Goal: Task Accomplishment & Management: Manage account settings

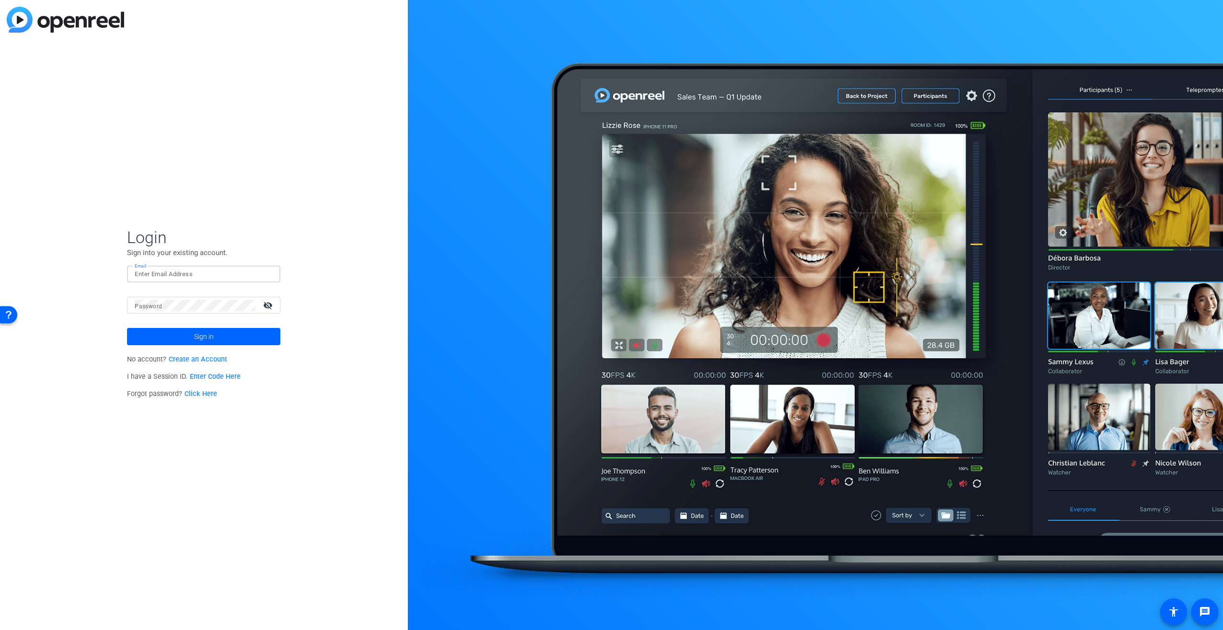
click at [222, 276] on input "Email" at bounding box center [204, 274] width 138 height 12
click at [127, 328] on button "Sign in" at bounding box center [203, 336] width 153 height 17
click at [266, 308] on mat-icon "visibility_off" at bounding box center [268, 305] width 23 height 14
click at [127, 328] on button "Sign in" at bounding box center [203, 336] width 153 height 17
click at [235, 339] on span at bounding box center [203, 336] width 153 height 23
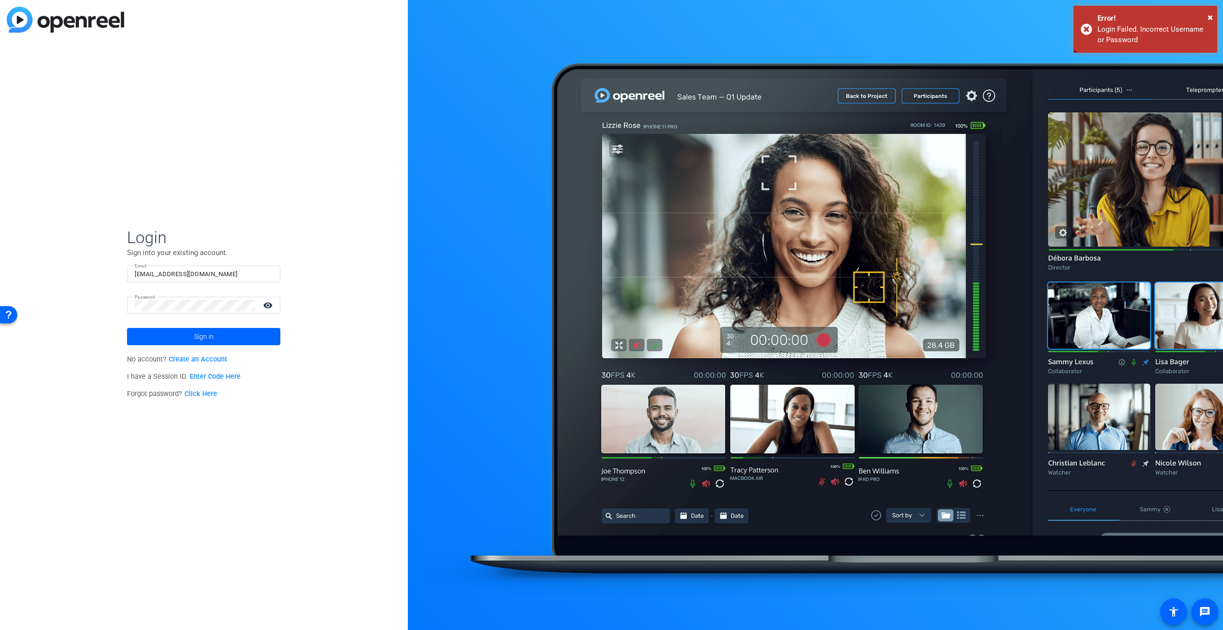
click at [225, 276] on input "rjsdelaney@gmail.com" at bounding box center [204, 274] width 138 height 12
click at [219, 270] on input "rjsdelaney@gmail.com" at bounding box center [204, 274] width 138 height 12
click at [218, 270] on input "rjsdelaney@gmail.com" at bounding box center [204, 274] width 138 height 12
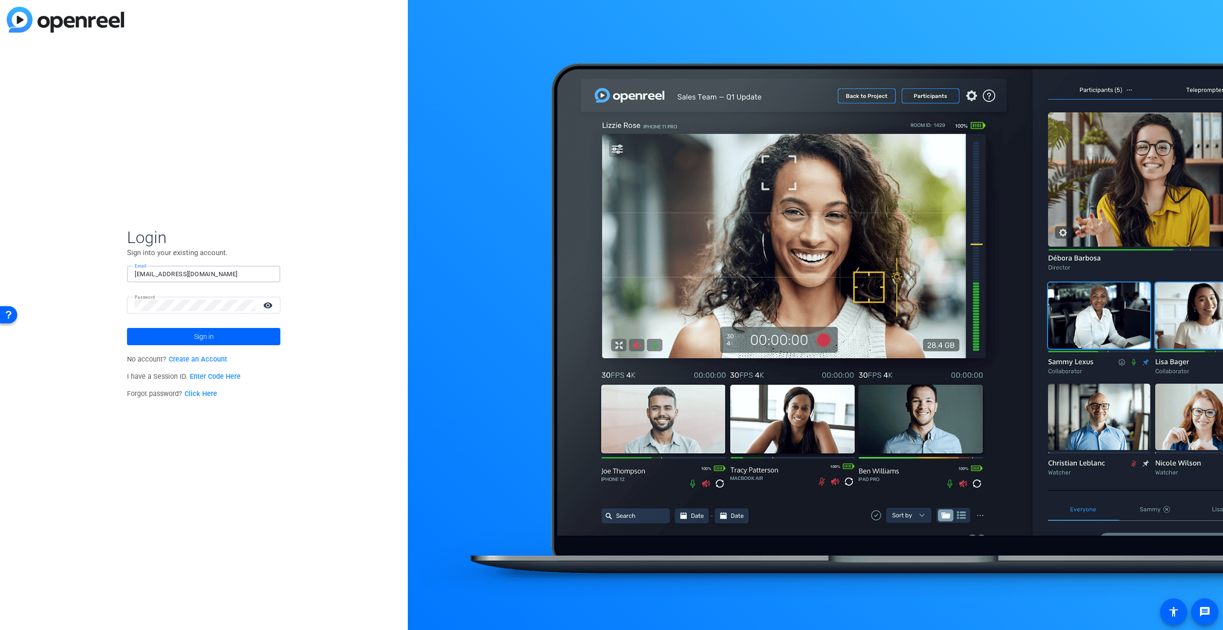
click at [218, 270] on input "rjsdelaney@gmail.com" at bounding box center [204, 274] width 138 height 12
type input "Rebecca.delaney@fmr.com"
click at [254, 331] on span at bounding box center [203, 336] width 153 height 23
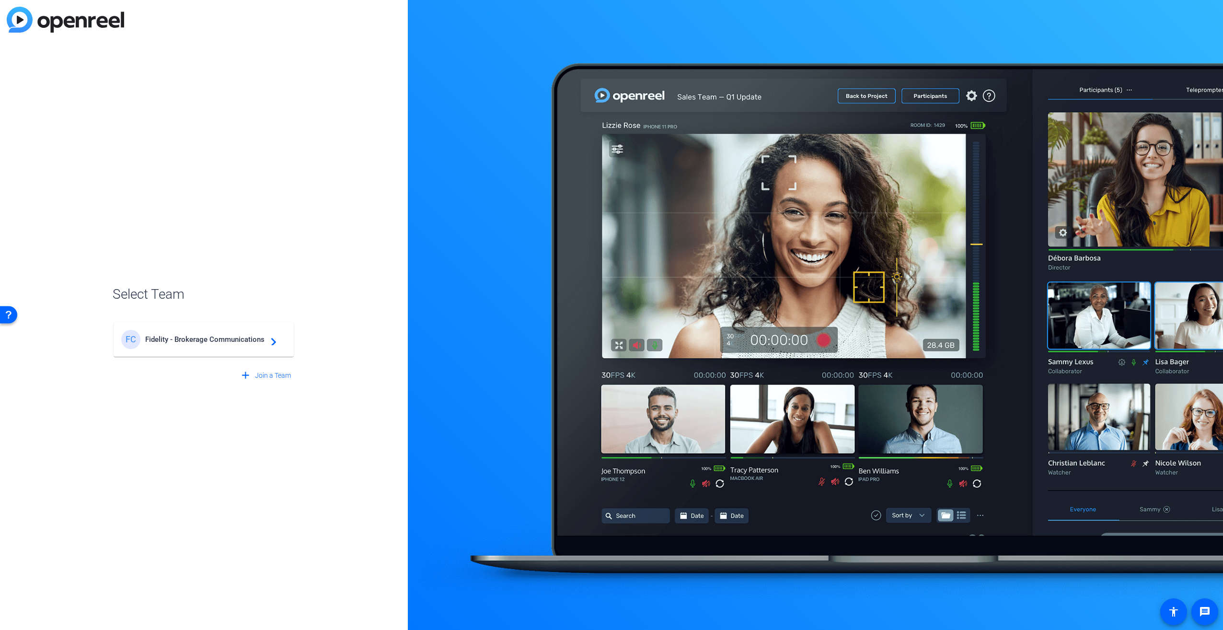
click at [228, 343] on div "FC Fidelity - Brokerage Communications navigate_next" at bounding box center [203, 339] width 165 height 19
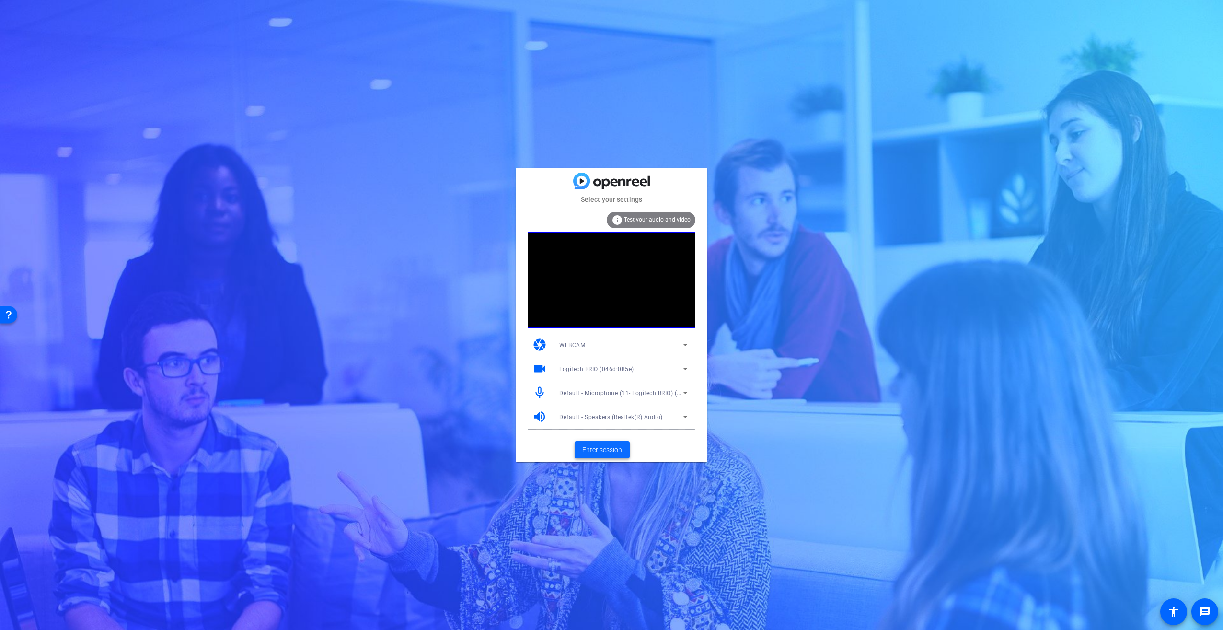
click at [606, 447] on span "Enter session" at bounding box center [602, 450] width 40 height 10
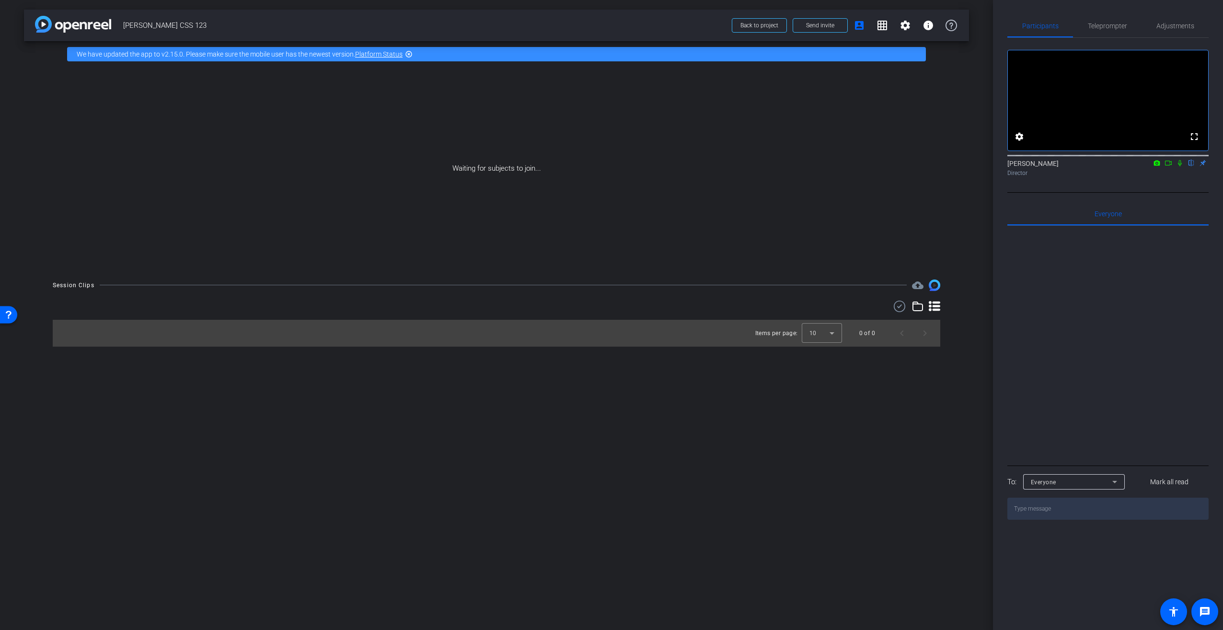
drag, startPoint x: 1156, startPoint y: 176, endPoint x: 1157, endPoint y: 184, distance: 8.2
click at [1157, 177] on div "Rebecca Delaney flip Director" at bounding box center [1107, 168] width 201 height 19
click at [1156, 165] on icon at bounding box center [1157, 162] width 6 height 5
click at [1169, 175] on div at bounding box center [611, 315] width 1223 height 630
click at [1169, 166] on icon at bounding box center [1168, 163] width 8 height 7
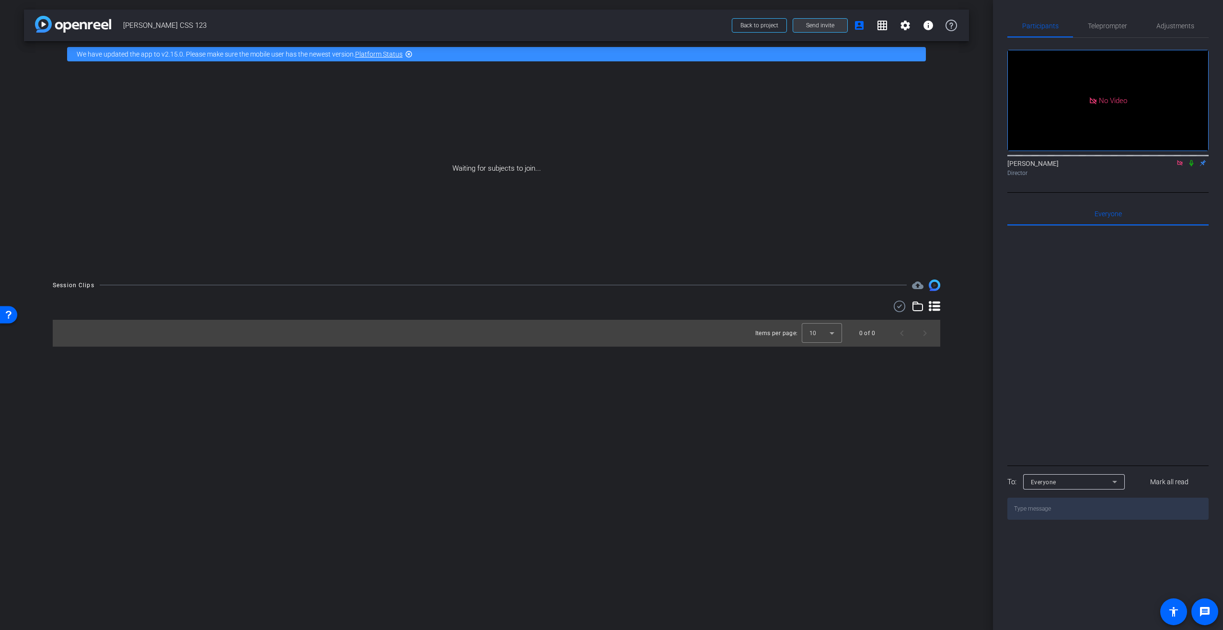
click at [810, 24] on span "Send invite" at bounding box center [820, 26] width 28 height 8
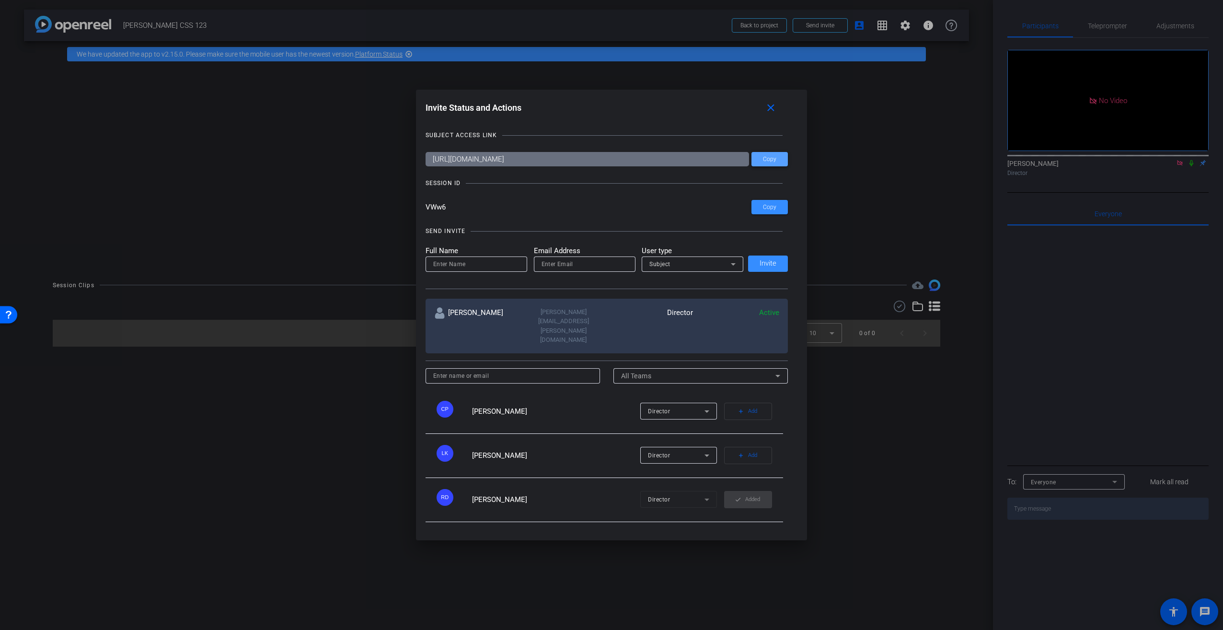
click at [768, 156] on span "Copy" at bounding box center [769, 159] width 13 height 7
drag, startPoint x: 448, startPoint y: 208, endPoint x: 418, endPoint y: 210, distance: 29.8
click at [418, 210] on div "Invite Status and Actions close SUBJECT ACCESS LINK https://capture.openreel.co…" at bounding box center [612, 315] width 392 height 450
click at [766, 204] on span "Copy" at bounding box center [769, 207] width 13 height 7
click at [772, 109] on mat-icon "close" at bounding box center [771, 108] width 12 height 12
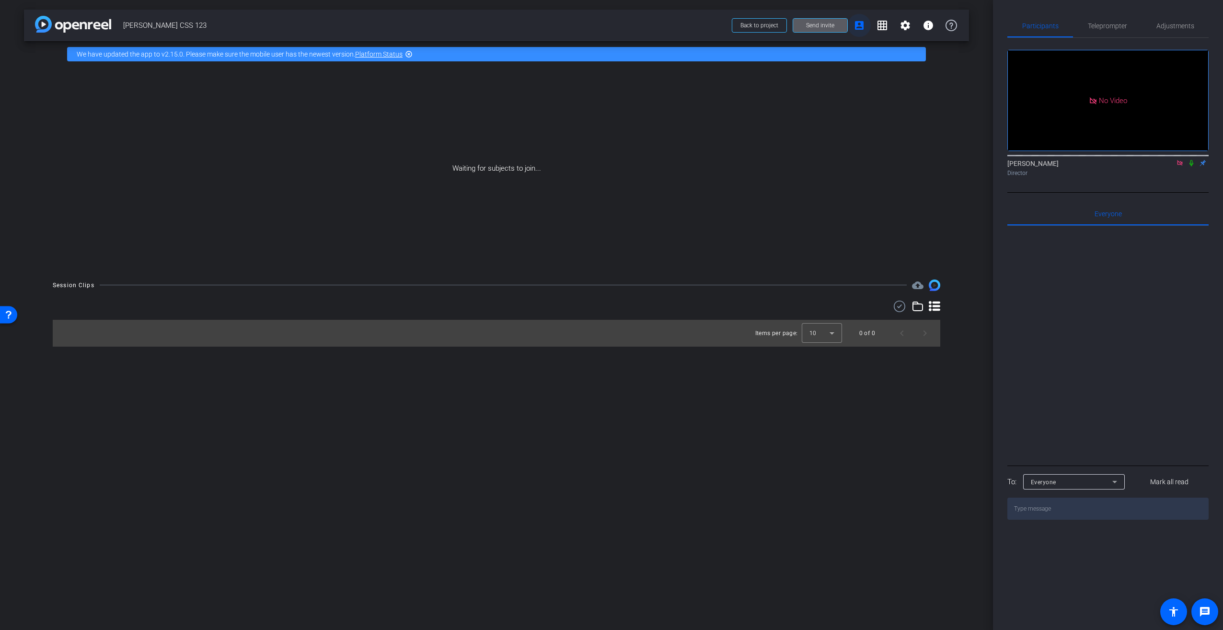
click at [856, 23] on mat-icon "account_box" at bounding box center [859, 26] width 12 height 12
click at [822, 23] on span "Send invite" at bounding box center [820, 26] width 28 height 8
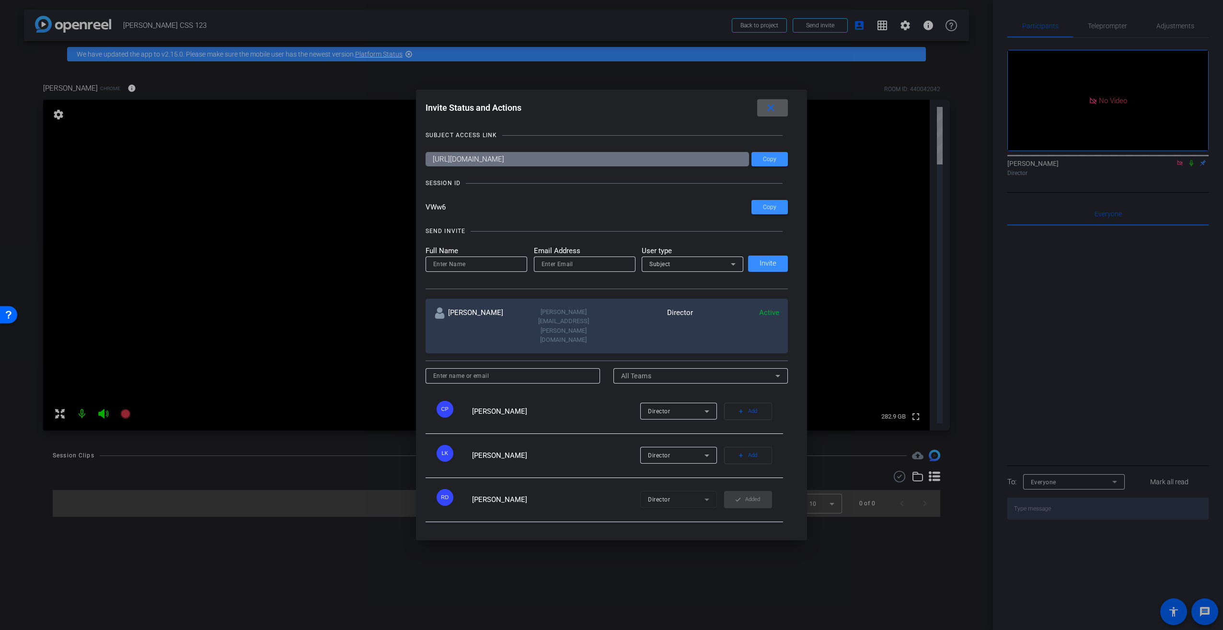
click at [776, 110] on mat-icon "close" at bounding box center [771, 108] width 12 height 12
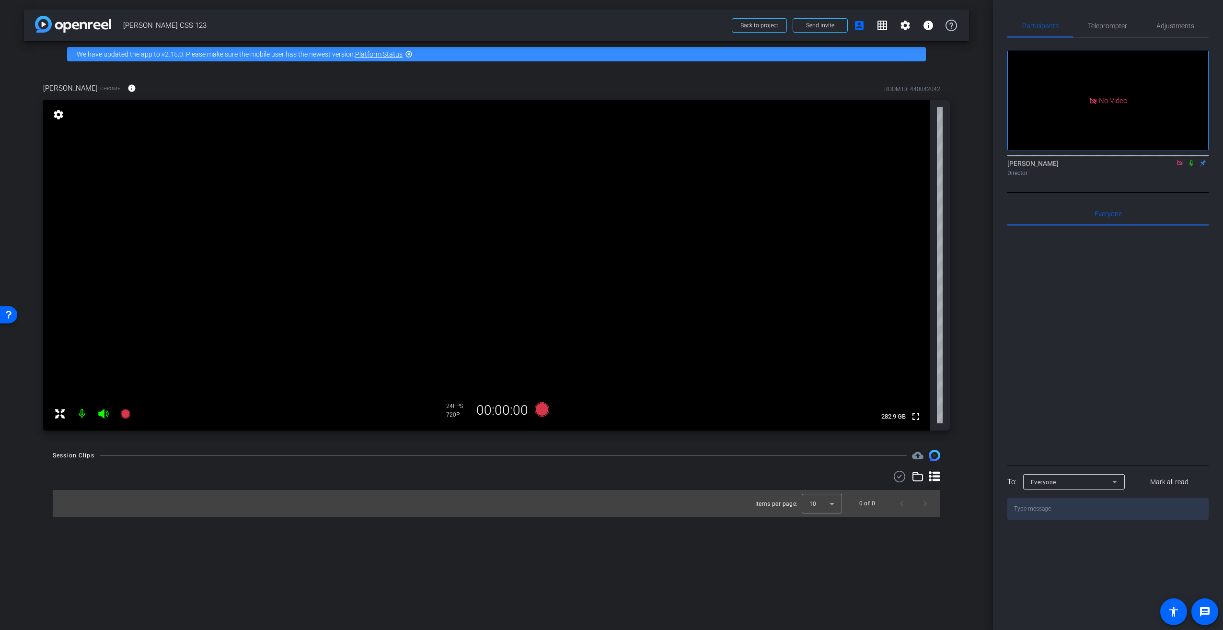
click at [1179, 165] on icon at bounding box center [1179, 162] width 5 height 5
click at [129, 413] on icon at bounding box center [125, 414] width 10 height 10
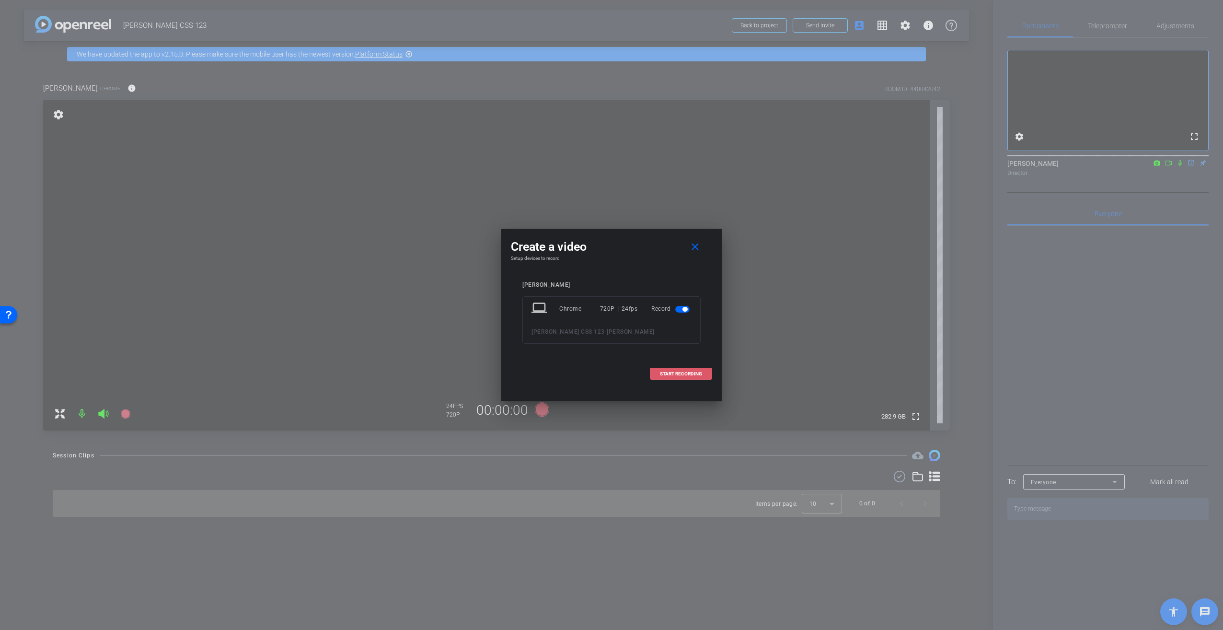
click at [659, 374] on span at bounding box center [680, 373] width 61 height 23
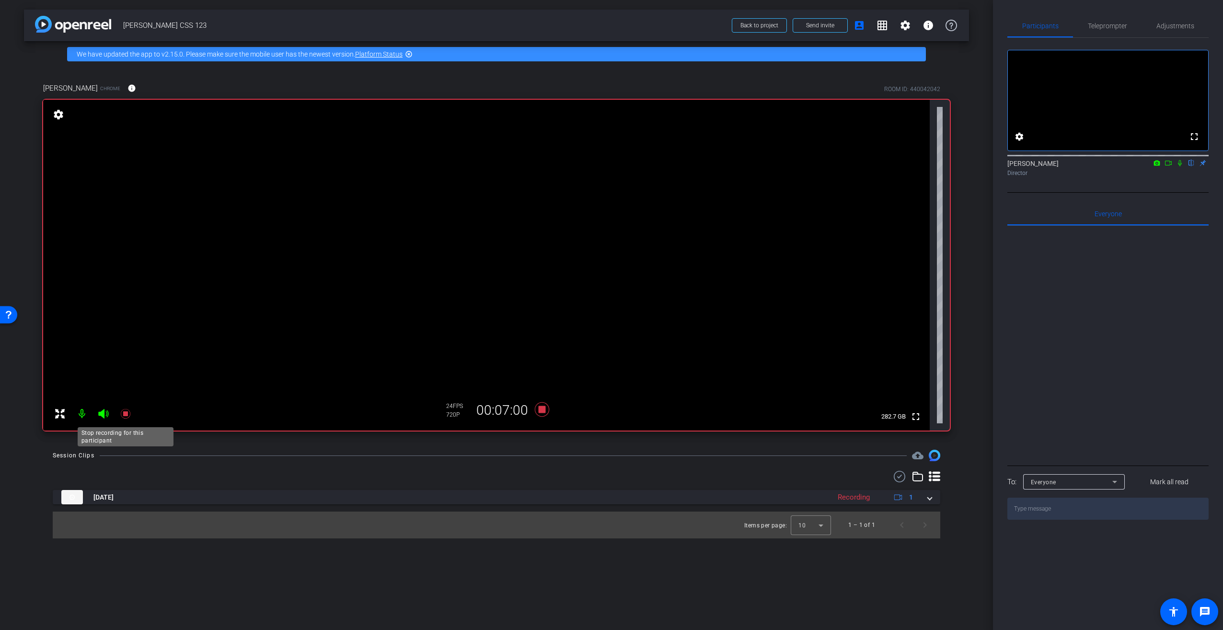
click at [124, 416] on icon at bounding box center [125, 414] width 10 height 10
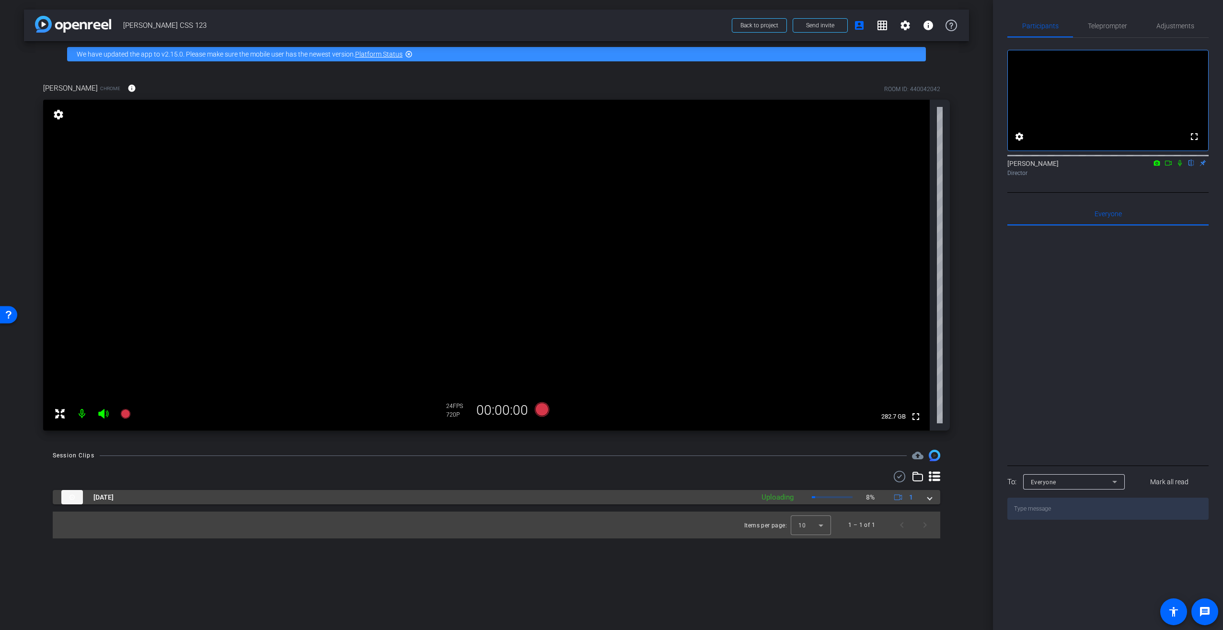
click at [836, 495] on mat-panel-description "Uploading 8% 1" at bounding box center [838, 497] width 163 height 14
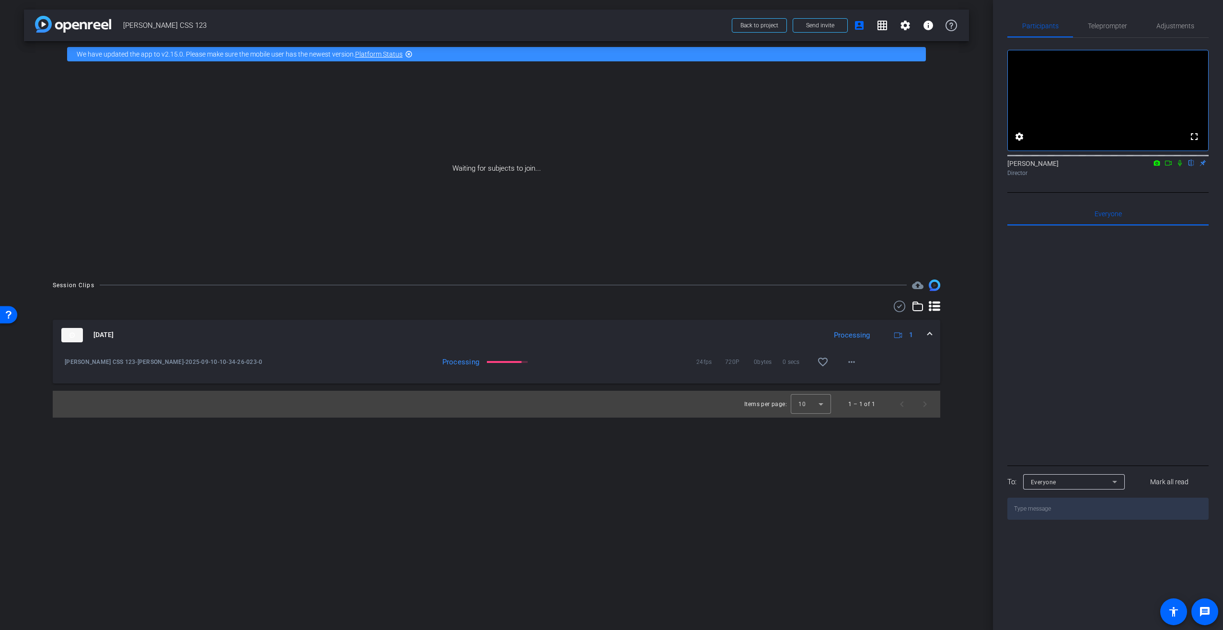
click at [1169, 166] on icon at bounding box center [1168, 163] width 8 height 7
click at [823, 363] on mat-icon "favorite_border" at bounding box center [823, 362] width 12 height 12
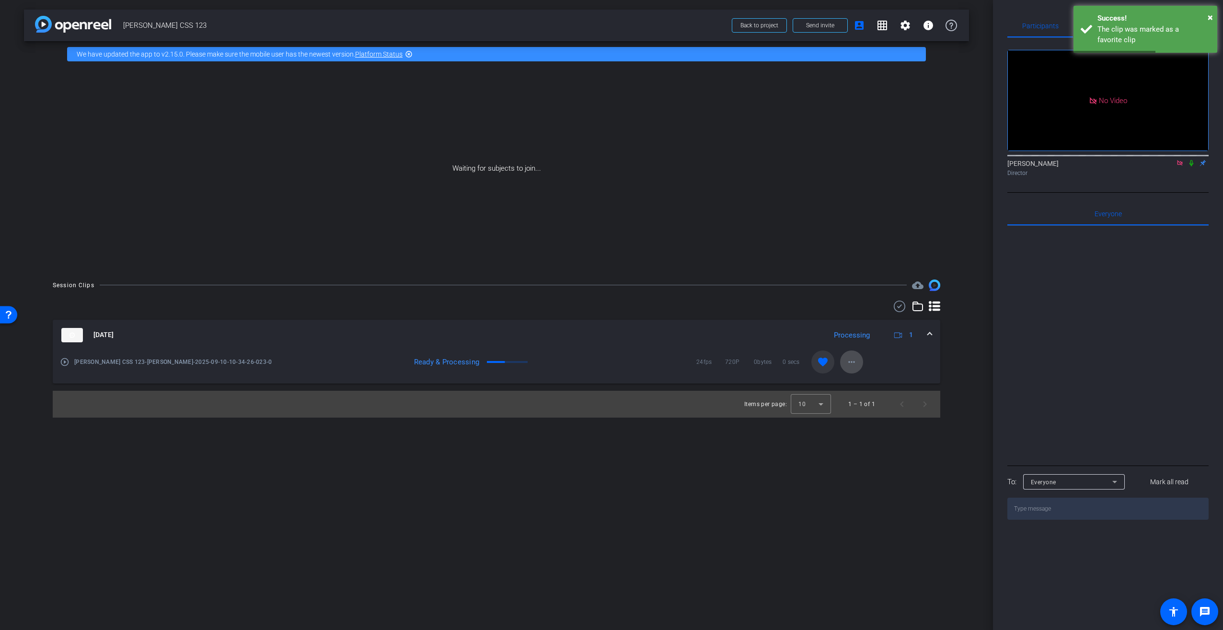
click at [852, 364] on mat-icon "more_horiz" at bounding box center [852, 362] width 12 height 12
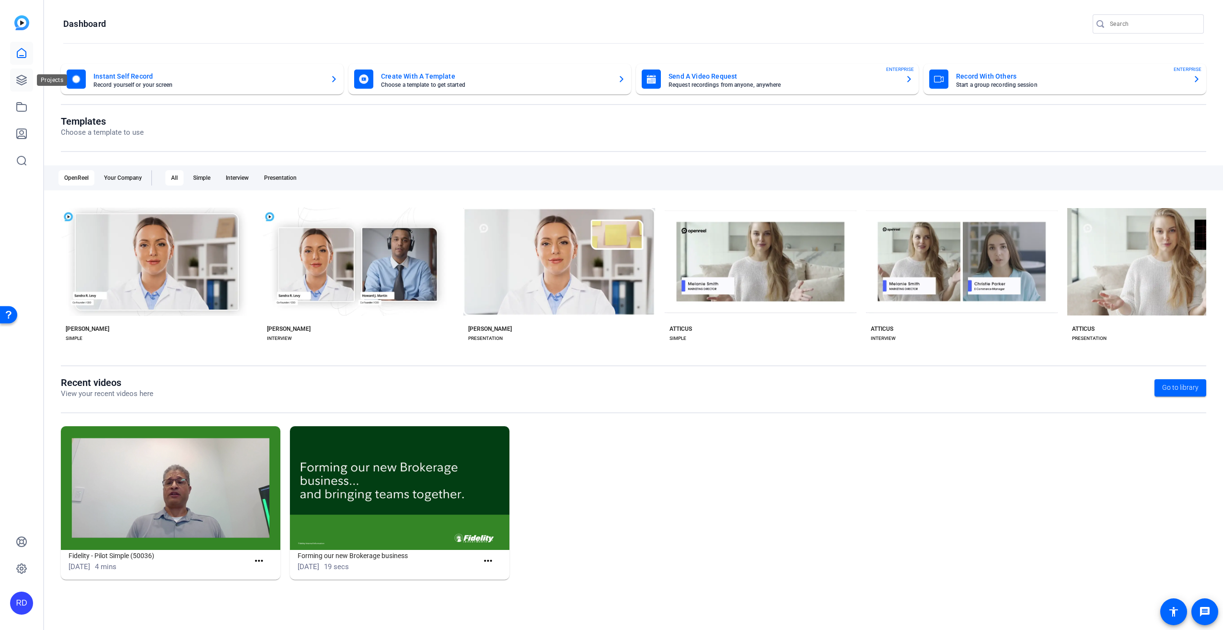
click at [22, 84] on icon at bounding box center [22, 80] width 12 height 12
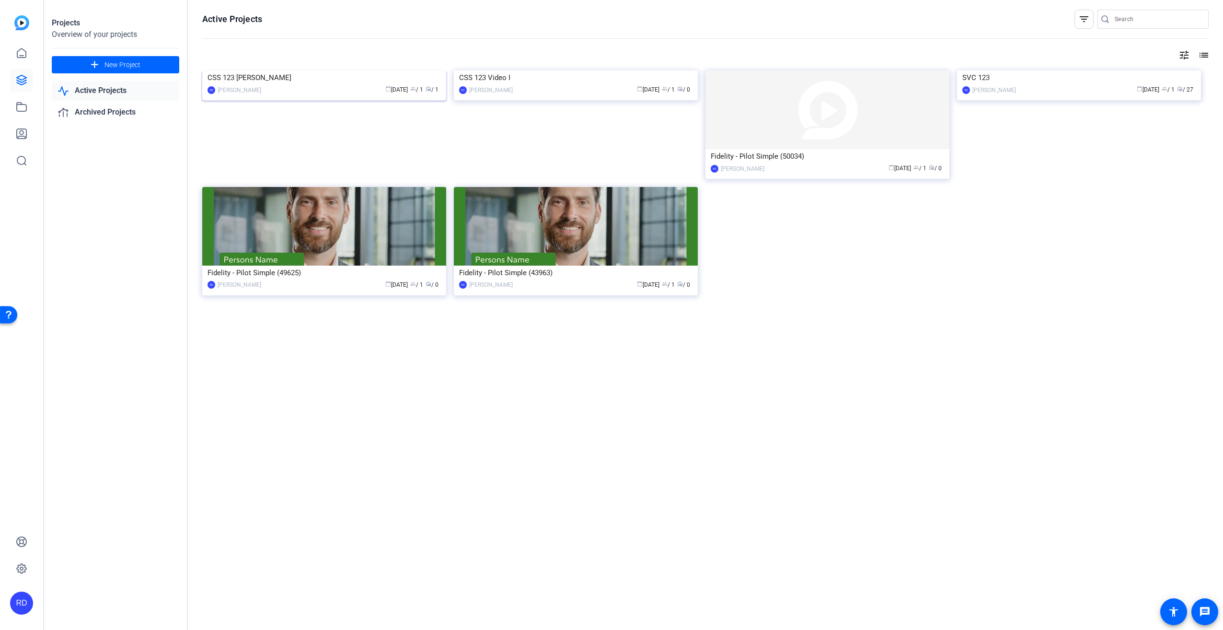
click at [262, 70] on img at bounding box center [324, 70] width 244 height 0
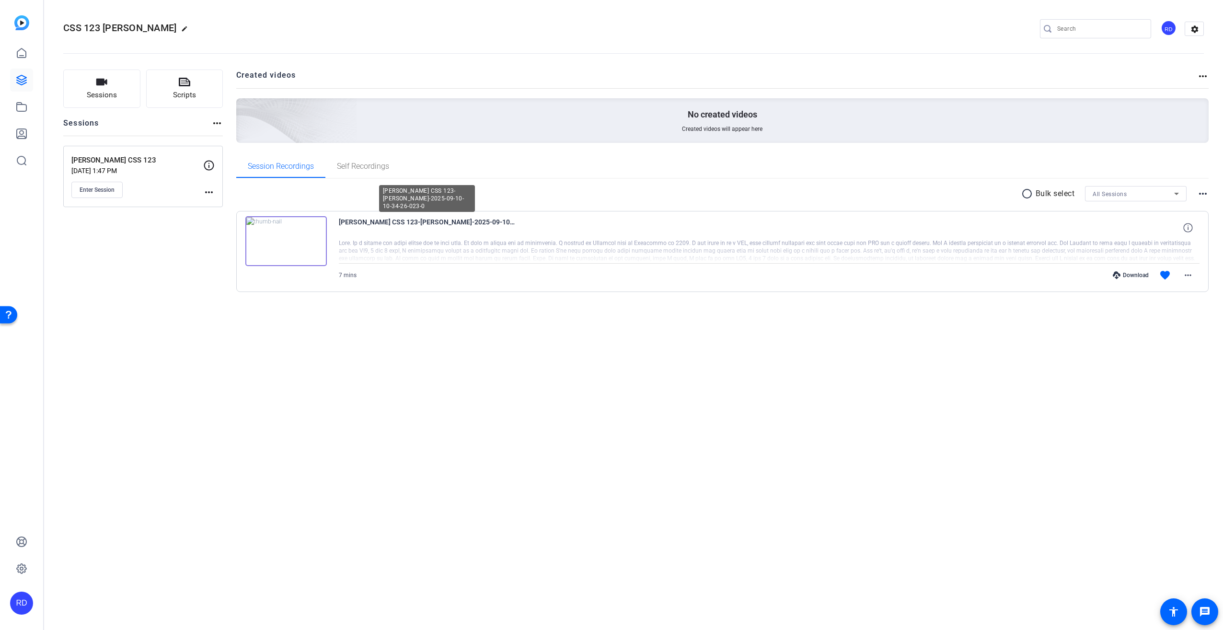
click at [347, 224] on span "[PERSON_NAME] CSS 123-[PERSON_NAME]-2025-09-10-10-34-26-023-0" at bounding box center [427, 227] width 177 height 23
click at [307, 245] on img at bounding box center [285, 241] width 81 height 50
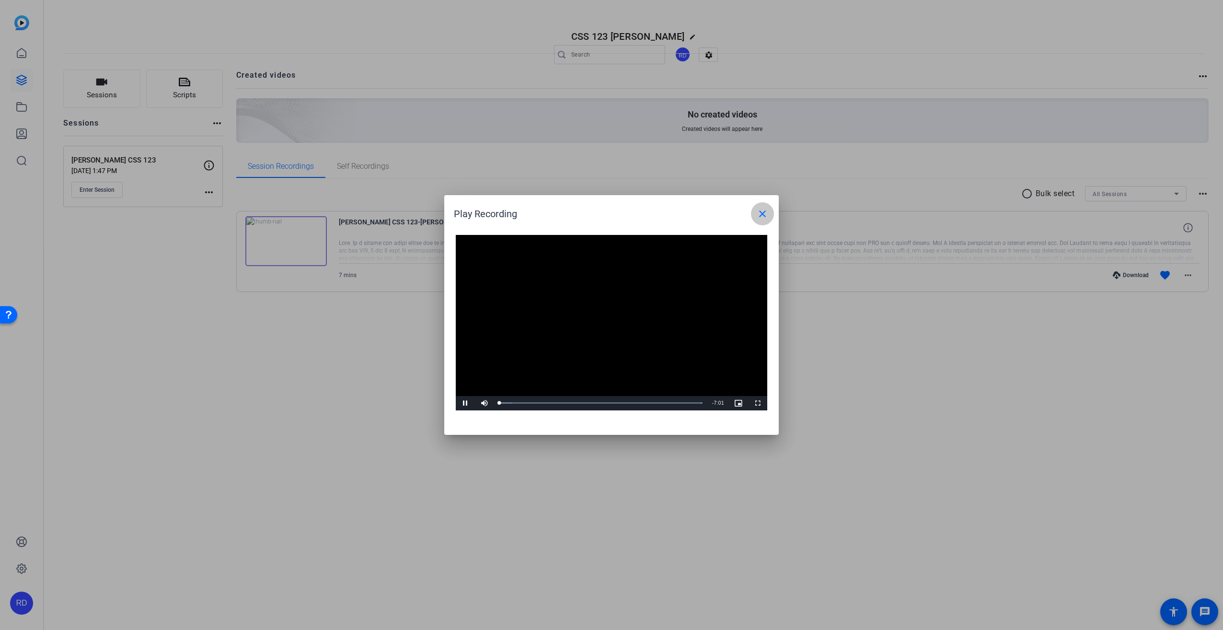
click at [754, 209] on span at bounding box center [762, 213] width 23 height 23
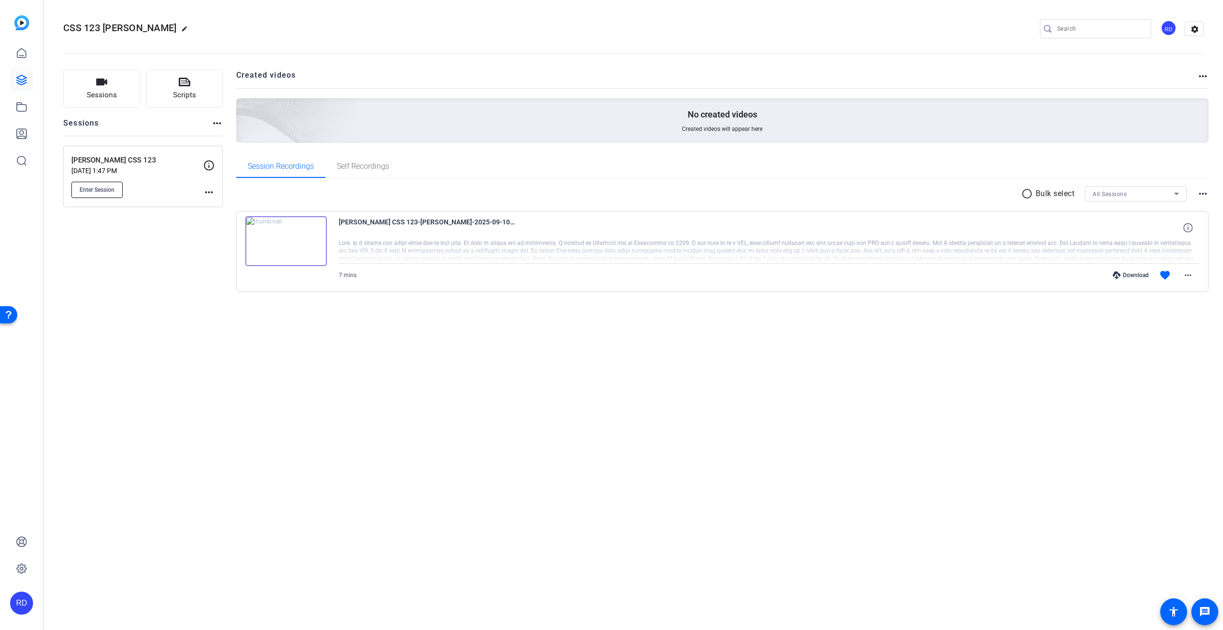
click at [74, 191] on button "Enter Session" at bounding box center [96, 190] width 51 height 16
click at [22, 79] on icon at bounding box center [22, 80] width 12 height 12
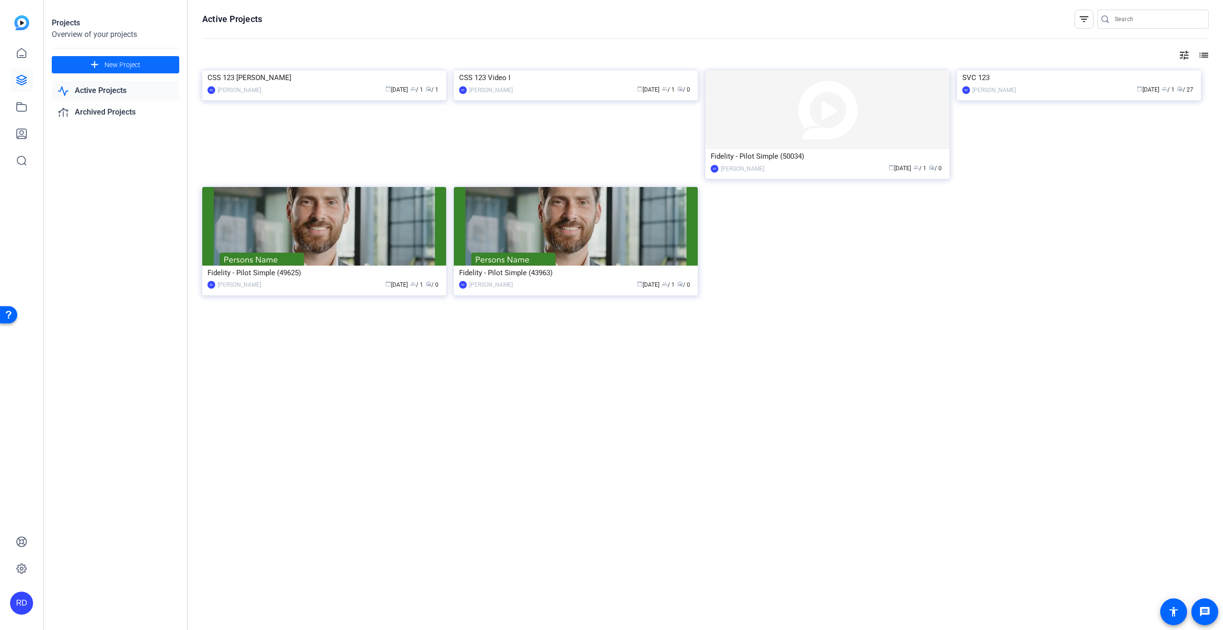
click at [81, 65] on span at bounding box center [115, 64] width 127 height 23
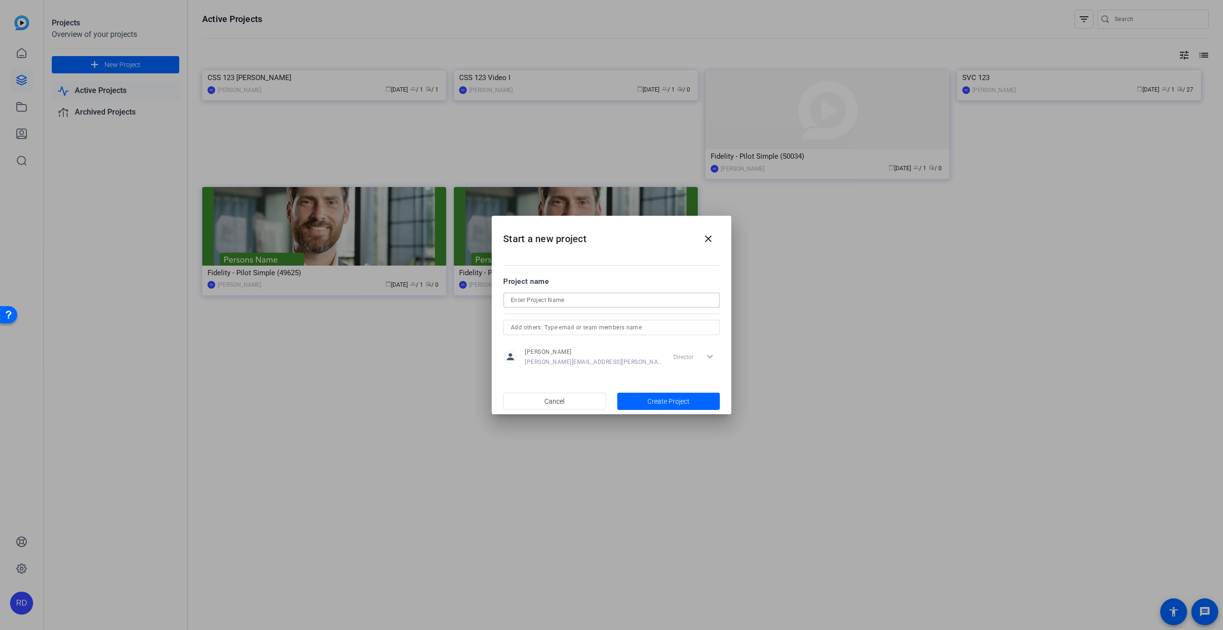
click at [597, 301] on input at bounding box center [611, 300] width 201 height 12
type input "[PERSON_NAME]- CSS 123"
click at [684, 402] on span "Create Project" at bounding box center [668, 401] width 42 height 10
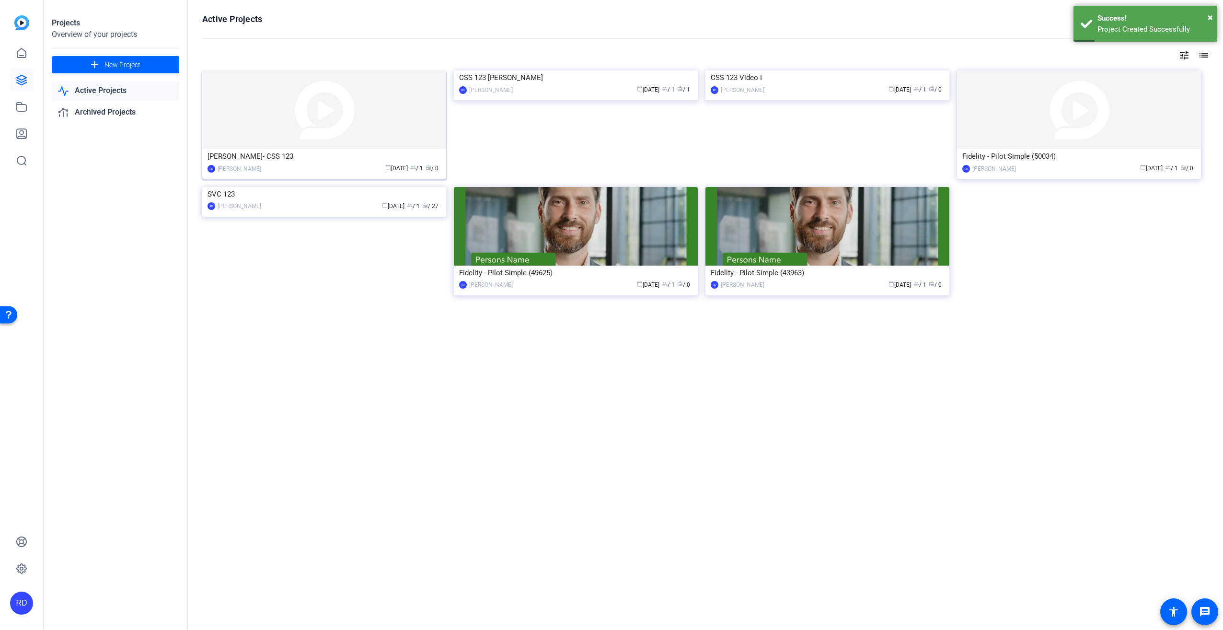
click at [309, 166] on div "calendar_today [DATE] group / 1 radio / 0" at bounding box center [353, 168] width 175 height 10
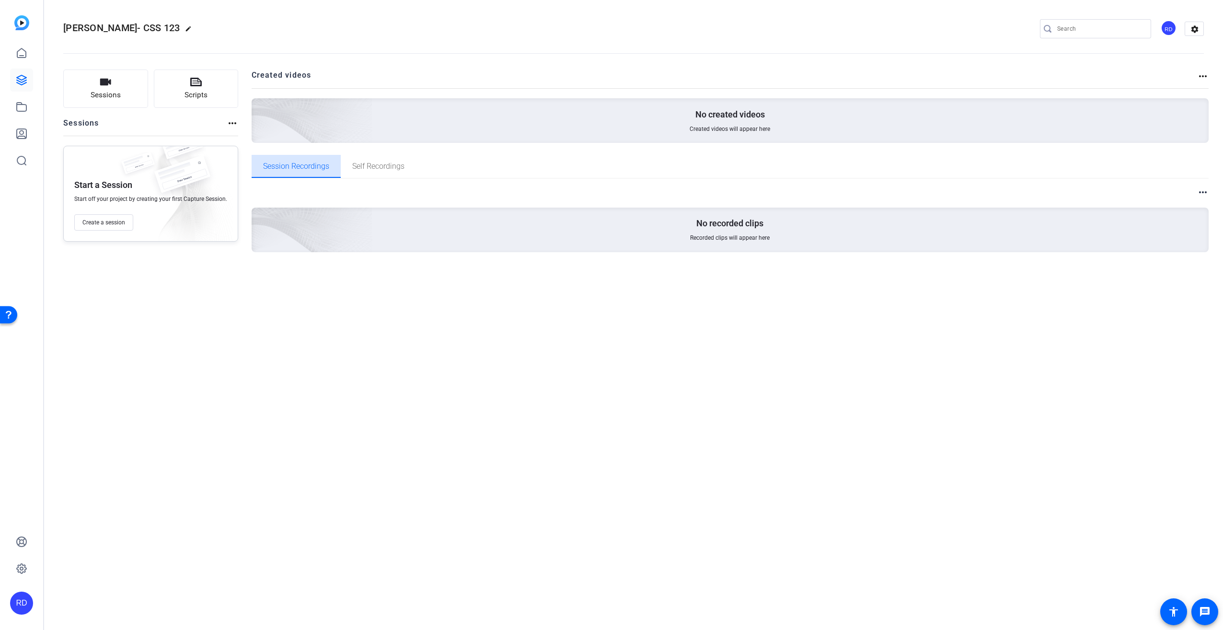
click at [307, 167] on span "Session Recordings" at bounding box center [296, 166] width 66 height 8
click at [390, 329] on div "[PERSON_NAME]- CSS 123 edit RD settings Sessions Scripts Sessions more_horiz St…" at bounding box center [633, 315] width 1179 height 630
click at [114, 99] on span "Sessions" at bounding box center [106, 95] width 30 height 11
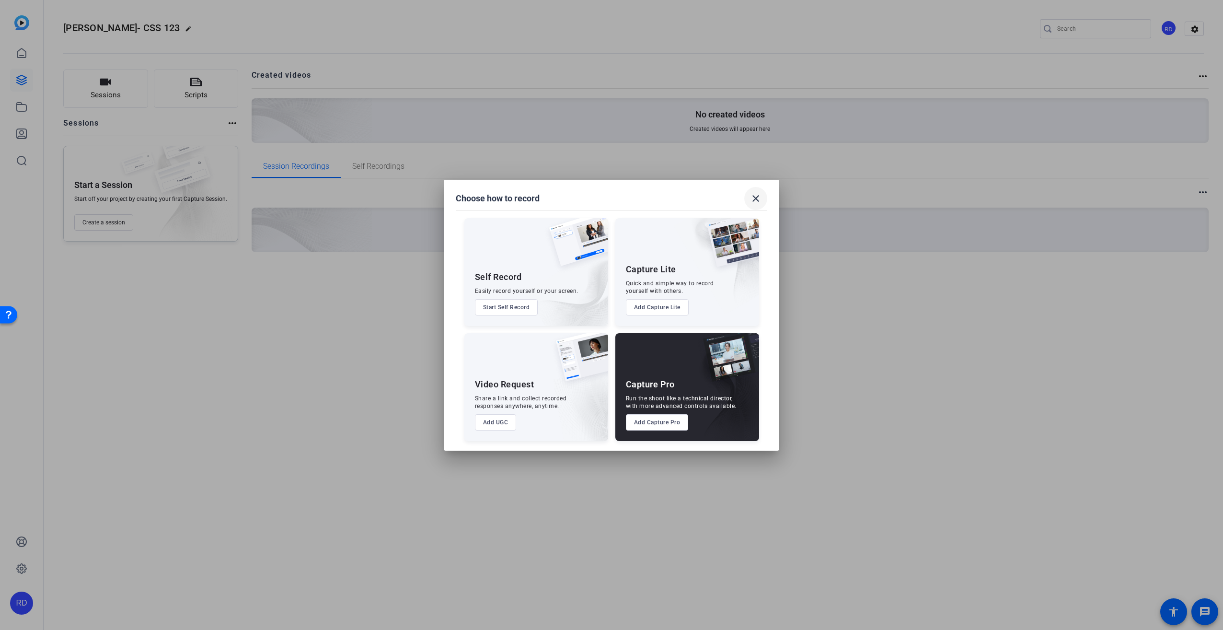
click at [751, 205] on span at bounding box center [755, 198] width 23 height 23
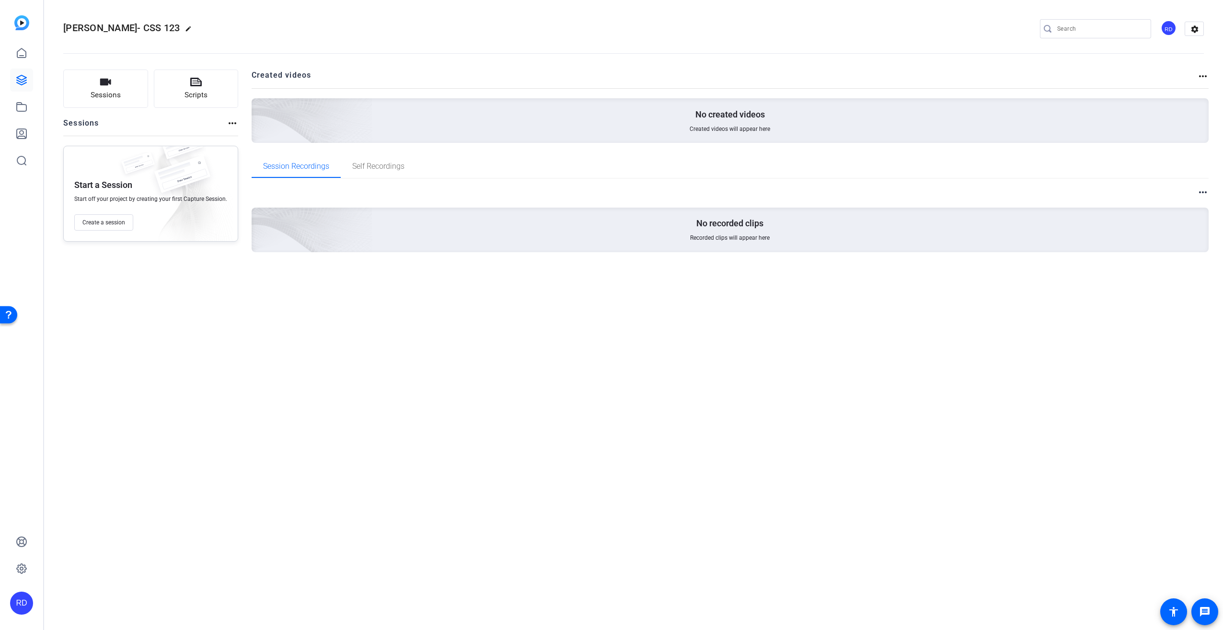
click at [1200, 77] on mat-icon "more_horiz" at bounding box center [1203, 76] width 12 height 12
click at [169, 27] on div at bounding box center [611, 315] width 1223 height 630
click at [185, 28] on mat-icon "edit" at bounding box center [191, 31] width 12 height 12
click at [164, 29] on span "clear" at bounding box center [164, 29] width 12 height 12
click at [26, 56] on icon at bounding box center [21, 52] width 9 height 9
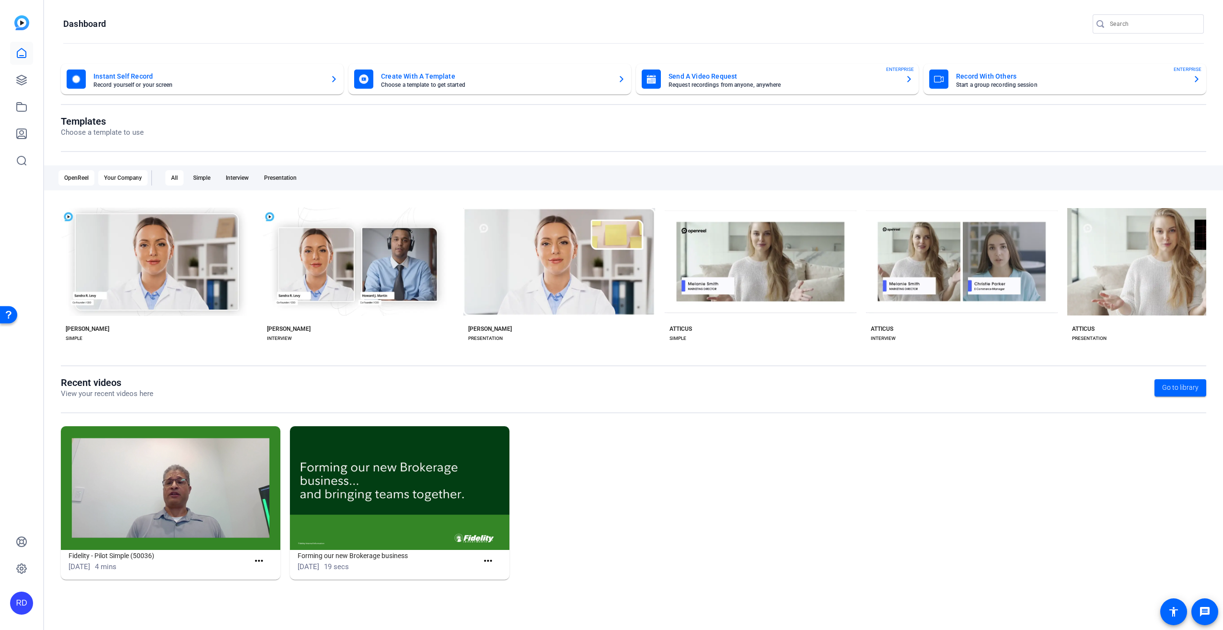
click at [127, 177] on div "Your Company" at bounding box center [122, 177] width 49 height 15
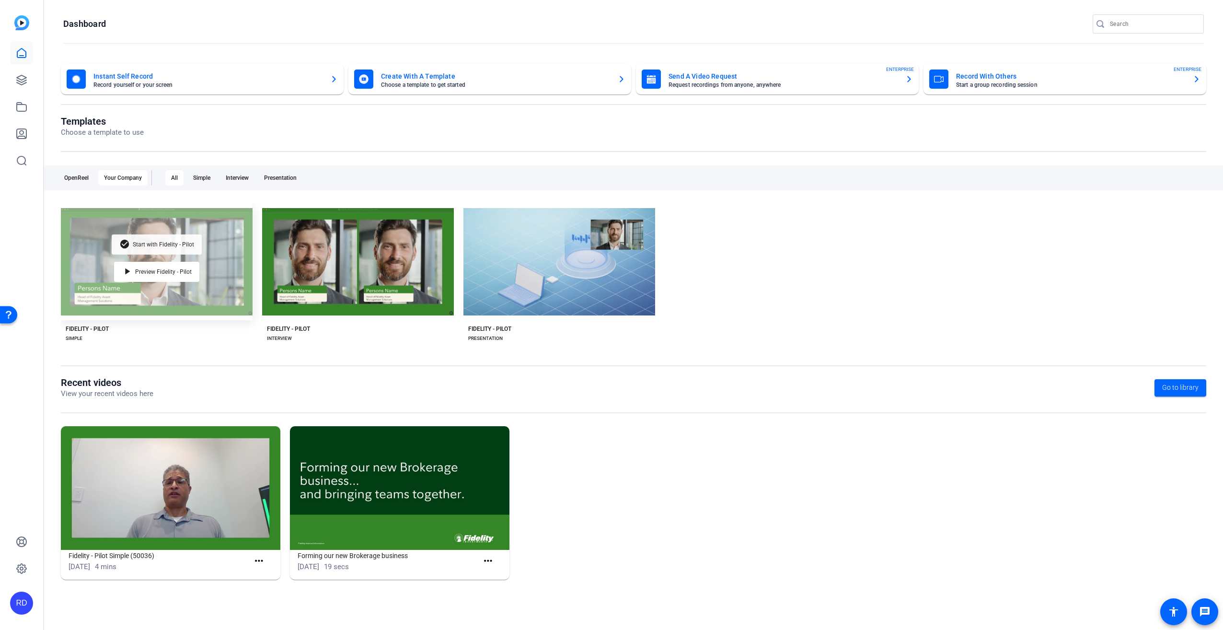
click at [177, 246] on span "Start with Fidelity - Pilot" at bounding box center [163, 245] width 61 height 6
